Goal: Obtain resource: Download file/media

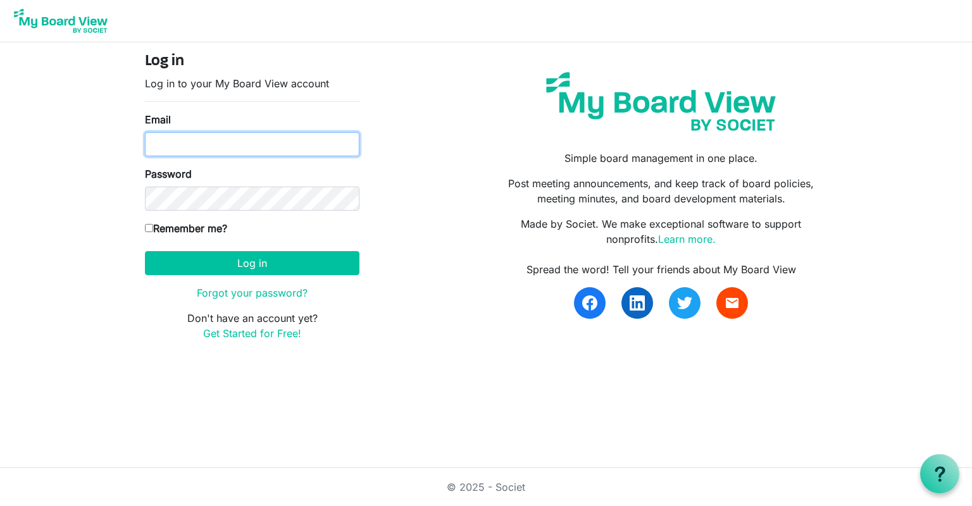
type input "[PERSON_NAME][EMAIL_ADDRESS][DOMAIN_NAME]"
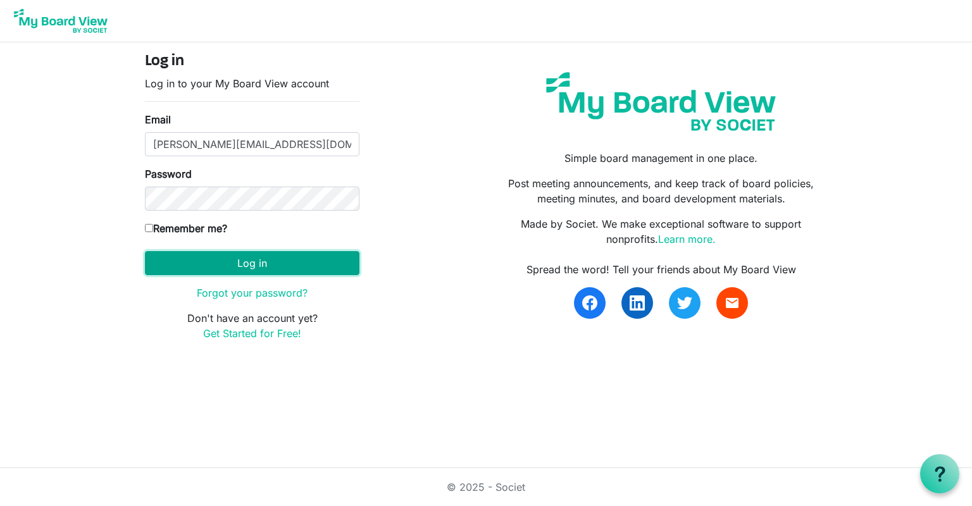
click at [285, 269] on button "Log in" at bounding box center [252, 263] width 214 height 24
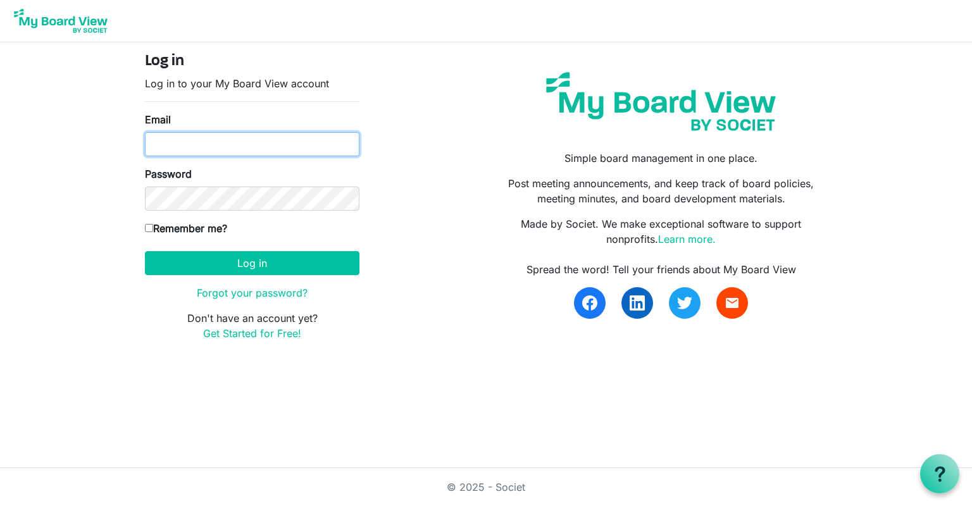
type input "[PERSON_NAME][EMAIL_ADDRESS][DOMAIN_NAME]"
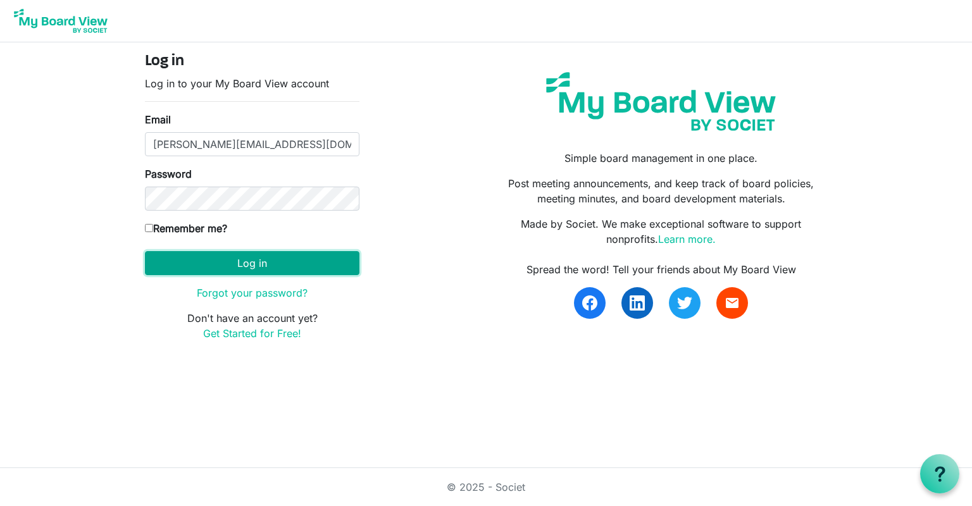
click at [356, 256] on button "Log in" at bounding box center [252, 263] width 214 height 24
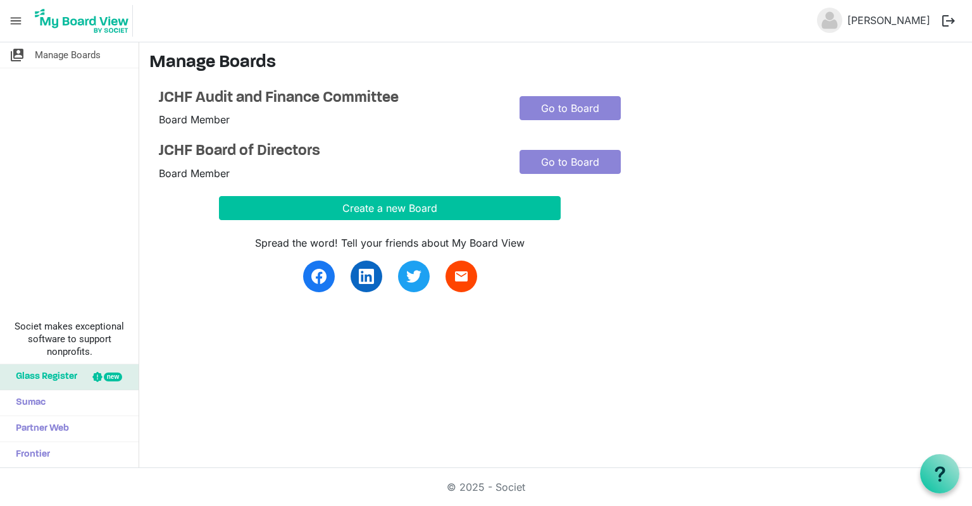
click at [229, 28] on nav "menu MIke Wesolowski logout" at bounding box center [486, 21] width 972 height 42
click at [533, 166] on link "Go to Board" at bounding box center [569, 162] width 101 height 24
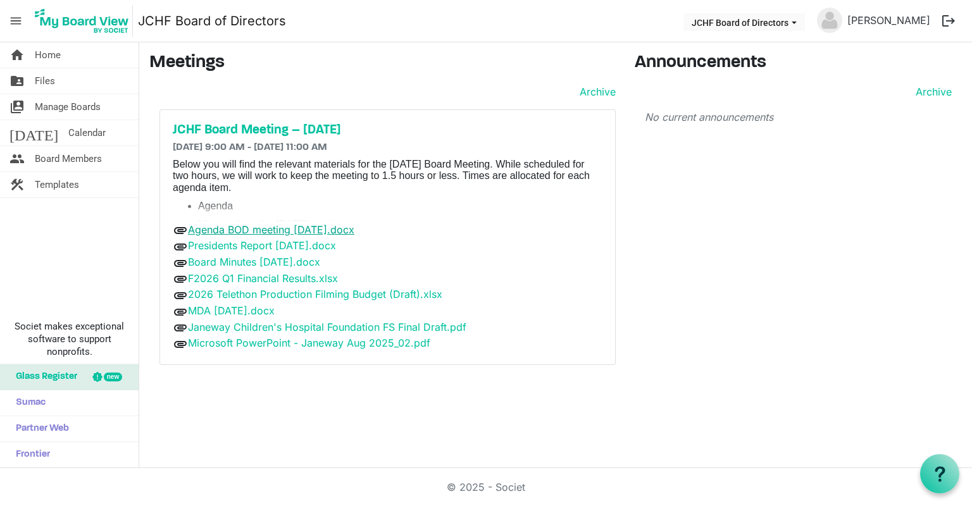
click at [354, 233] on link "Agenda BOD meeting [DATE].docx" at bounding box center [271, 229] width 166 height 13
click at [336, 249] on link "Presidents Report [DATE].docx" at bounding box center [262, 245] width 148 height 13
click at [320, 257] on link "Board Minutes [DATE].docx" at bounding box center [254, 262] width 132 height 13
click at [310, 277] on link "F2026 Q1 Financial Results.xlsx" at bounding box center [263, 278] width 150 height 13
click at [328, 288] on link "2026 Telethon Production Filming Budget (Draft).xlsx" at bounding box center [315, 294] width 254 height 13
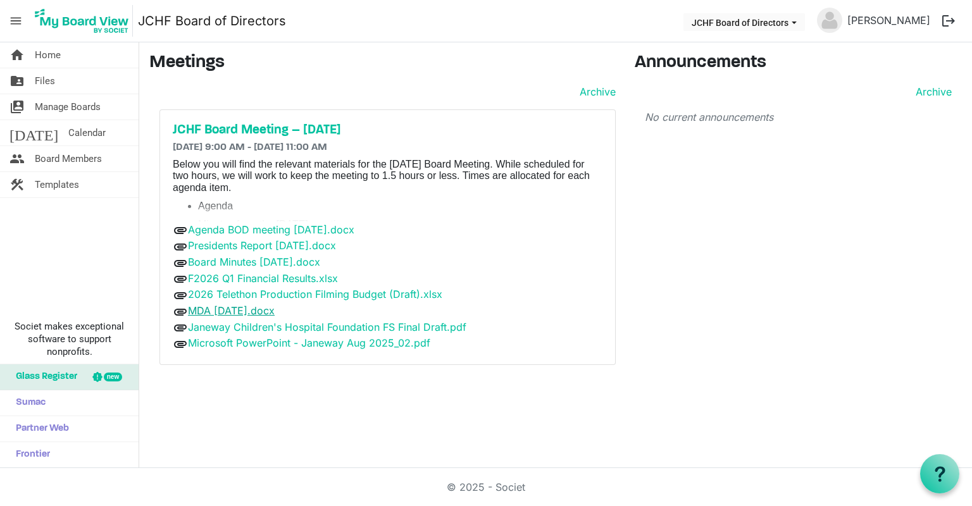
click at [275, 309] on link "MDA [DATE].docx" at bounding box center [231, 310] width 87 height 13
click at [307, 324] on link "Janeway Children's Hospital Foundation FS Final Draft.pdf" at bounding box center [327, 327] width 278 height 13
click at [316, 343] on link "Microsoft PowerPoint - Janeway Aug 2025_02.pdf" at bounding box center [309, 342] width 242 height 13
